Goal: Task Accomplishment & Management: Manage account settings

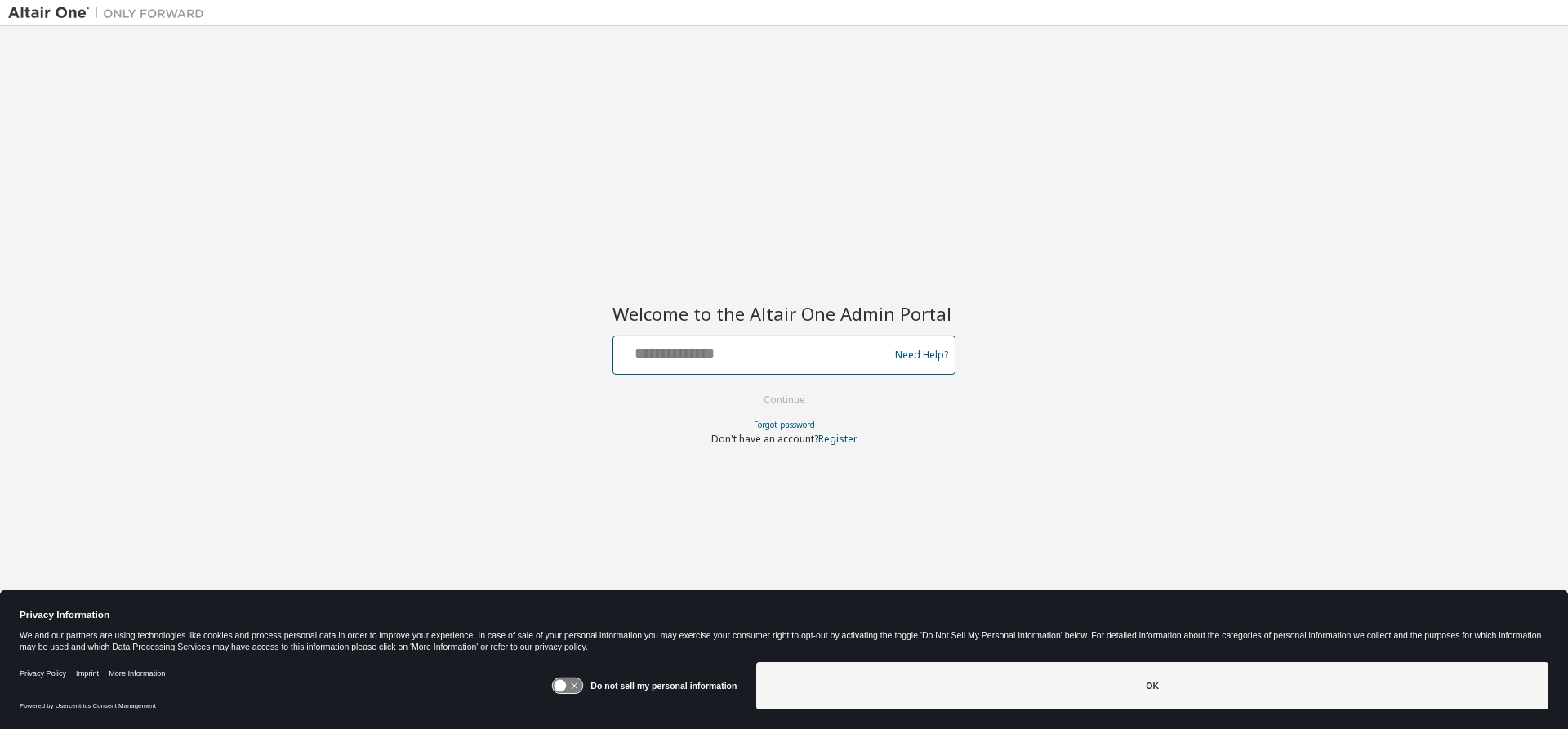
click at [720, 349] on input "text" at bounding box center [753, 352] width 267 height 24
type input "**********"
click at [785, 396] on button "Continue" at bounding box center [784, 400] width 76 height 25
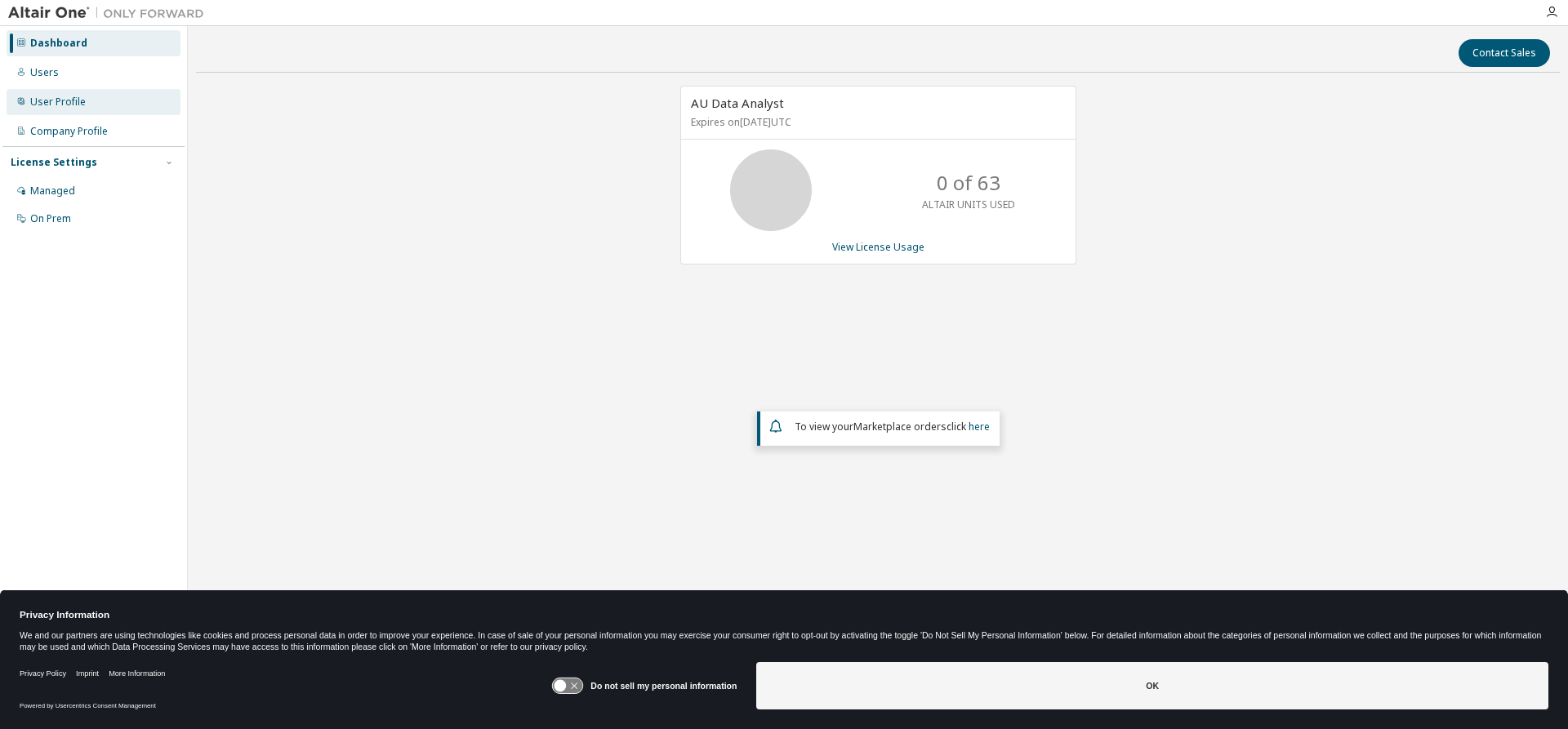
click at [73, 107] on div "User Profile" at bounding box center [58, 101] width 56 height 13
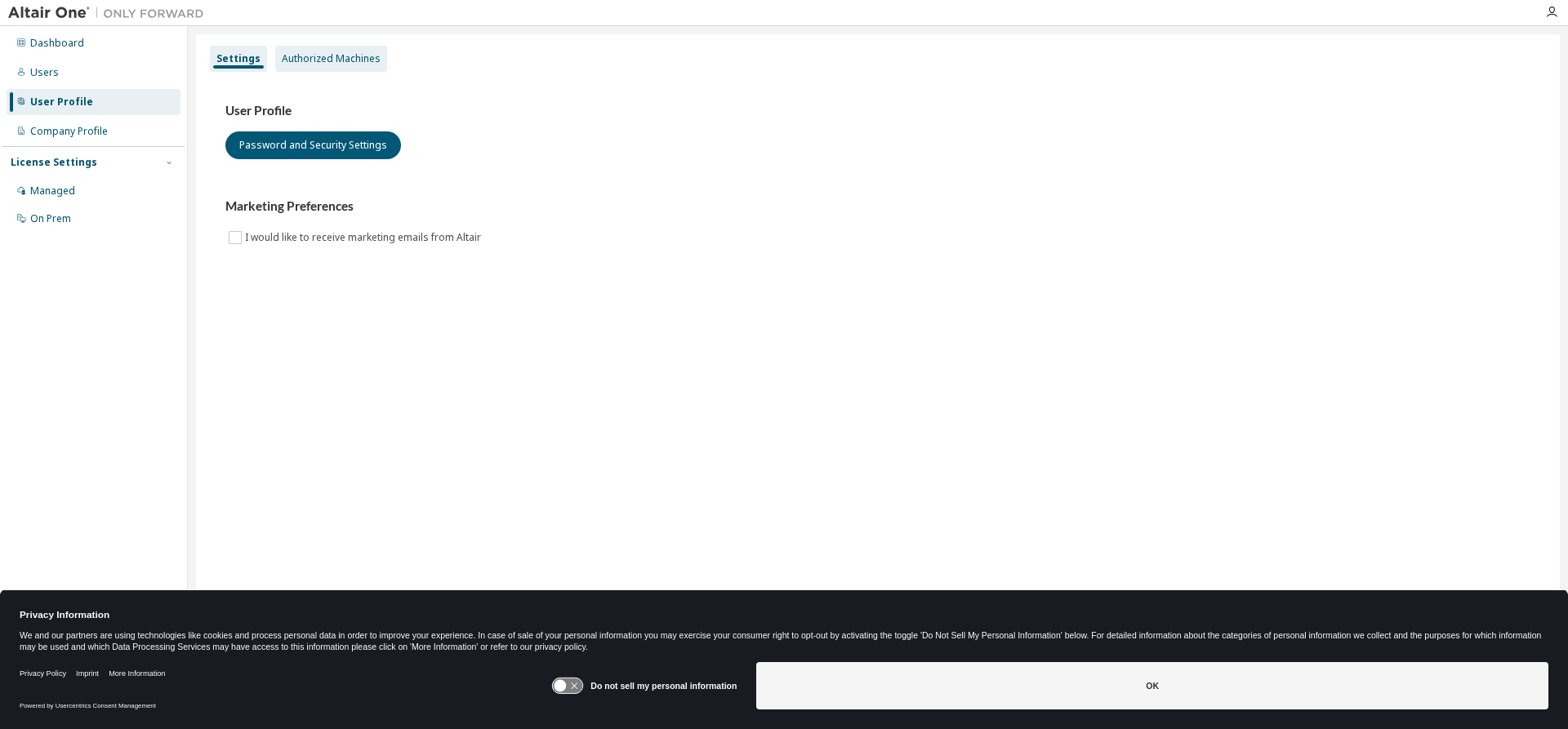
click at [356, 62] on div "Authorized Machines" at bounding box center [331, 58] width 99 height 13
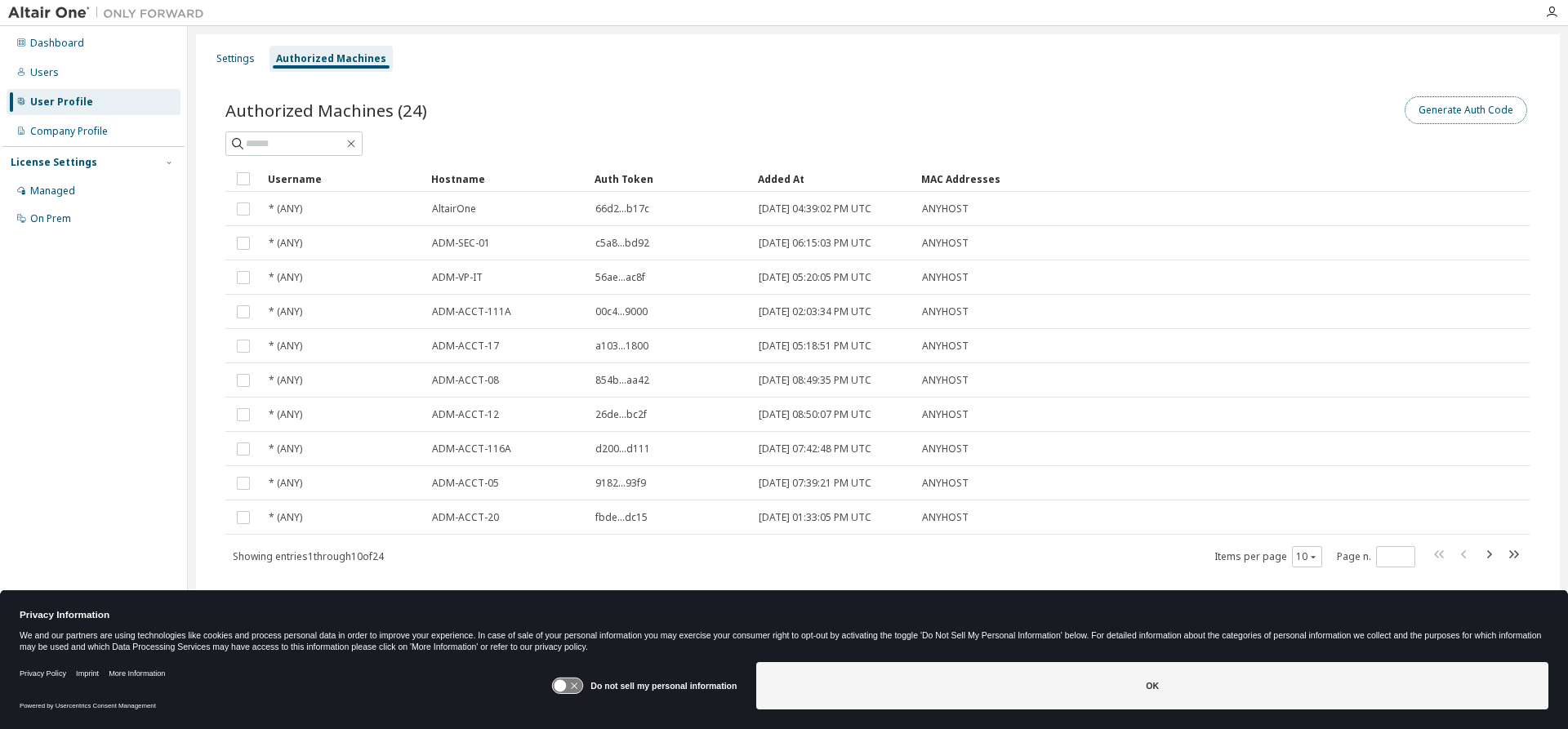
click at [1474, 108] on button "Generate Auth Code" at bounding box center [1466, 110] width 123 height 27
